Goal: Task Accomplishment & Management: Use online tool/utility

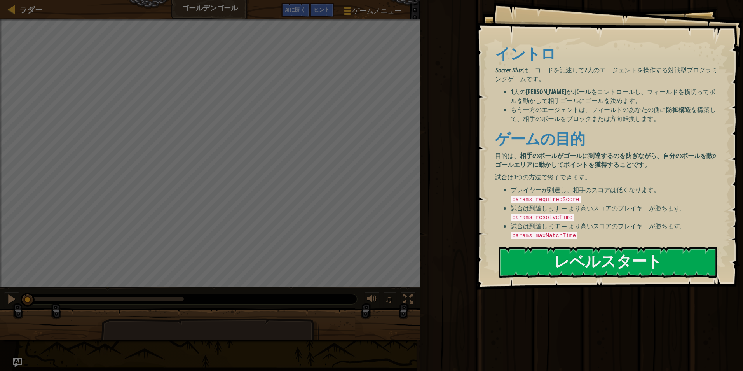
scroll to position [7, 0]
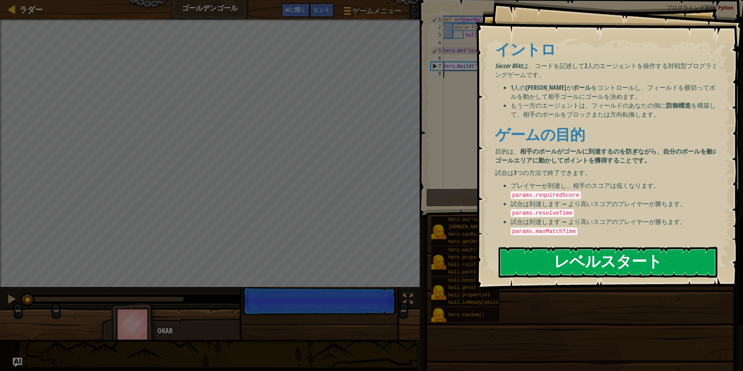
click at [540, 263] on button "レベルスタート" at bounding box center [608, 262] width 219 height 31
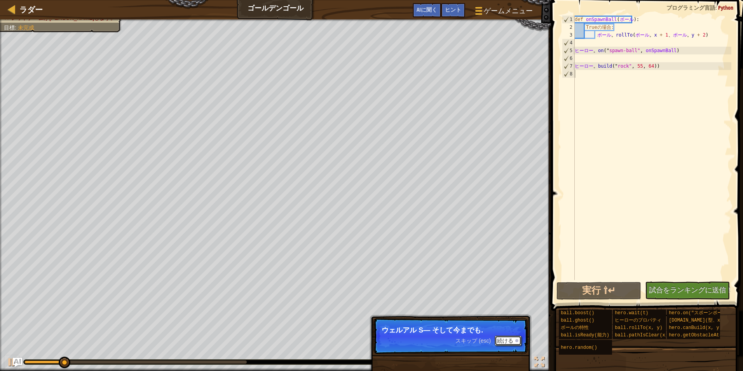
click at [502, 341] on font "続ける" at bounding box center [505, 341] width 16 height 6
click at [430, 16] on button "AIに聞く" at bounding box center [427, 10] width 28 height 14
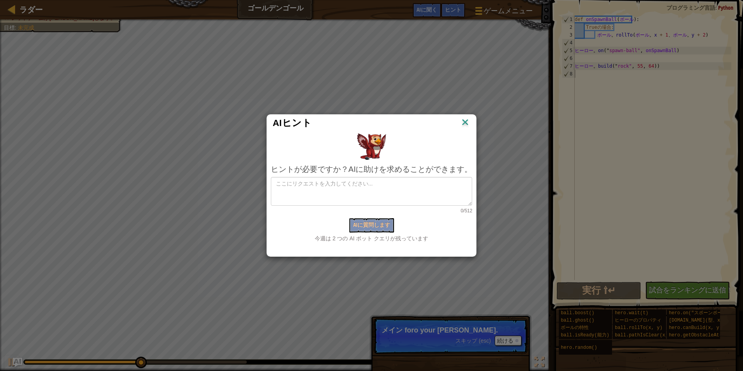
click at [461, 119] on img at bounding box center [465, 123] width 10 height 12
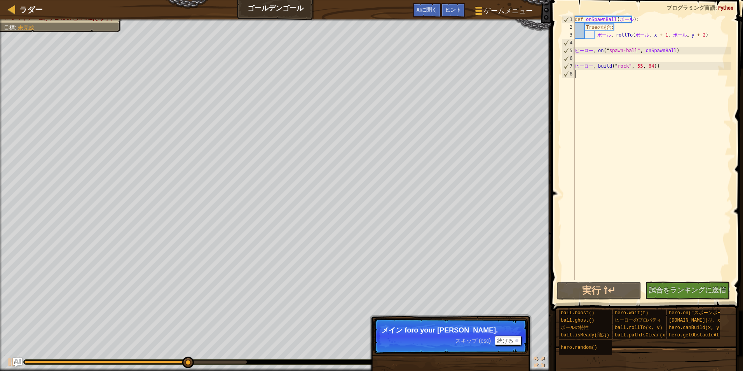
click at [591, 74] on div "def onSpawnBall ( ボール ): Trueの場合: ボール 。 rollTo ( ボール 。 x + 1 、 ボール 。 y + 2 ) ヒー…" at bounding box center [653, 156] width 158 height 280
click at [597, 65] on div "def onSpawnBall ( ボール ): Trueの場合: ボール 。 rollTo ( ボール 。 x + 1 、 ボール 。 y + 2 ) ヒー…" at bounding box center [653, 156] width 158 height 280
type textarea "[DOMAIN_NAME]("rock", 55, 64)"
click at [591, 79] on div "def onSpawnBall ( ボール ): Trueの場合: ボール 。 rollTo ( ボール 。 x + 1 、 ボール 。 y + 2 ) ヒー…" at bounding box center [653, 156] width 158 height 280
click at [504, 343] on font "続ける" at bounding box center [505, 341] width 16 height 6
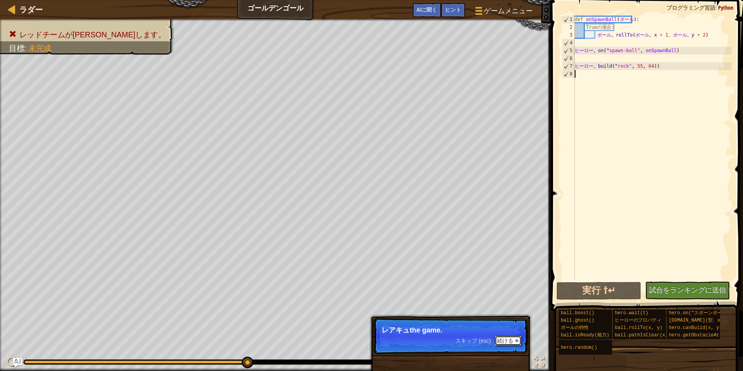
click at [511, 338] on font "続ける" at bounding box center [505, 341] width 16 height 6
